Goal: Task Accomplishment & Management: Manage account settings

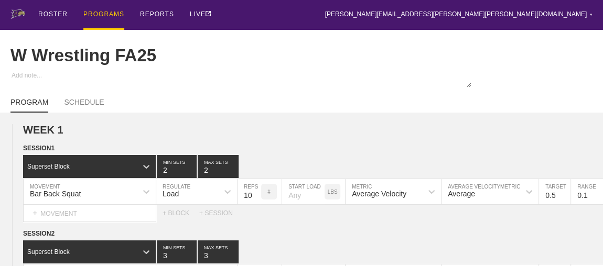
click at [100, 14] on div "PROGRAMS" at bounding box center [103, 15] width 41 height 30
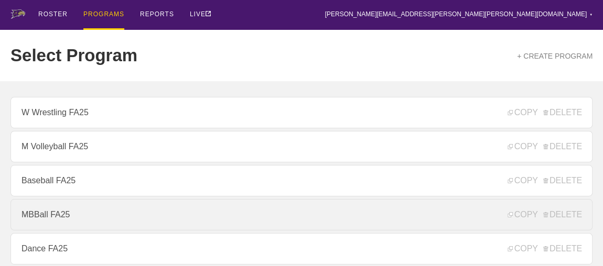
scroll to position [190, 0]
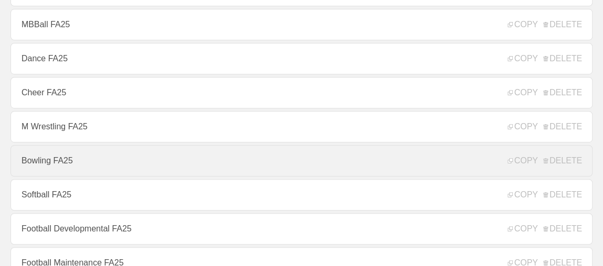
click at [80, 167] on link "Bowling FA25" at bounding box center [301, 160] width 582 height 31
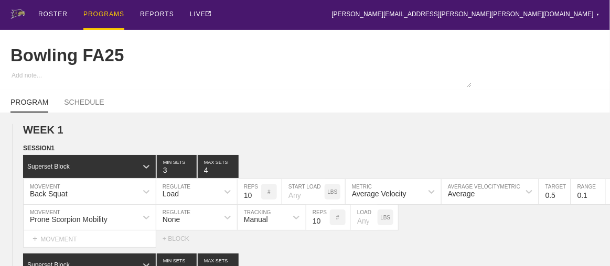
type textarea "x"
type input "Bowling FA25"
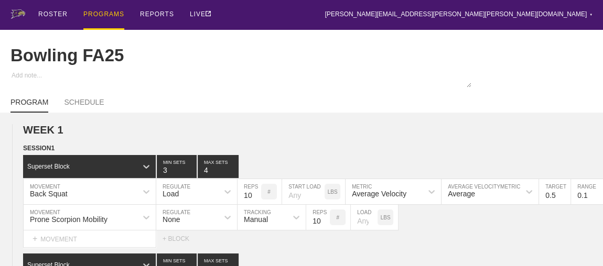
click at [105, 13] on div "PROGRAMS" at bounding box center [103, 15] width 41 height 30
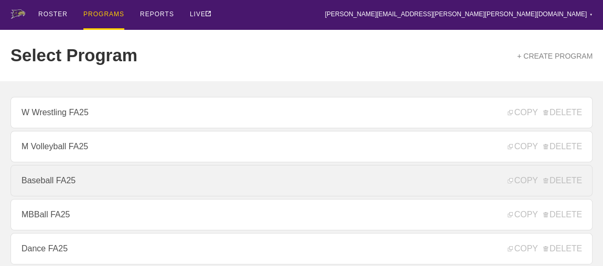
scroll to position [143, 0]
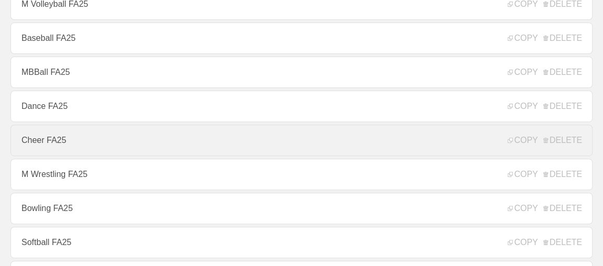
click at [50, 144] on link "Cheer FA25" at bounding box center [301, 140] width 582 height 31
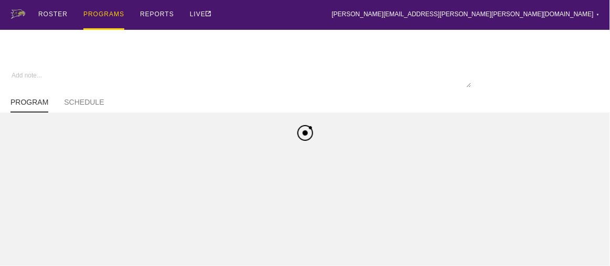
type textarea "x"
type input "Cheer FA25"
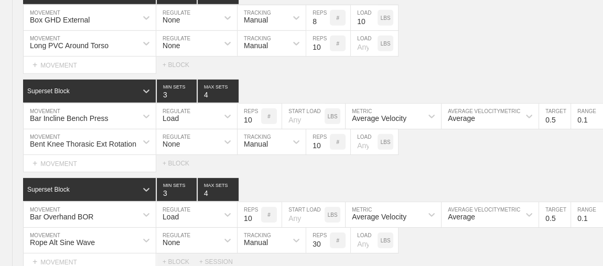
scroll to position [3682, 0]
